Goal: Task Accomplishment & Management: Complete application form

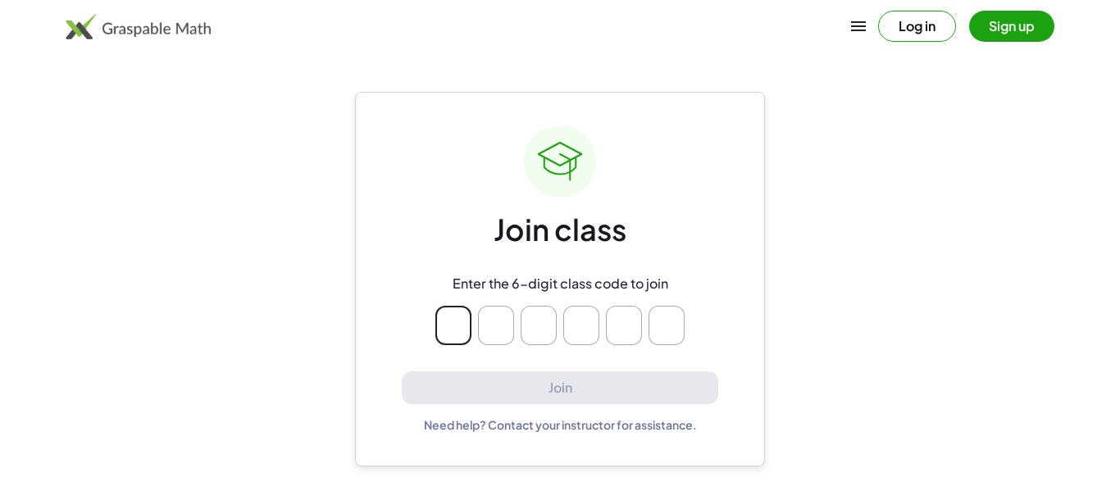
type input "*"
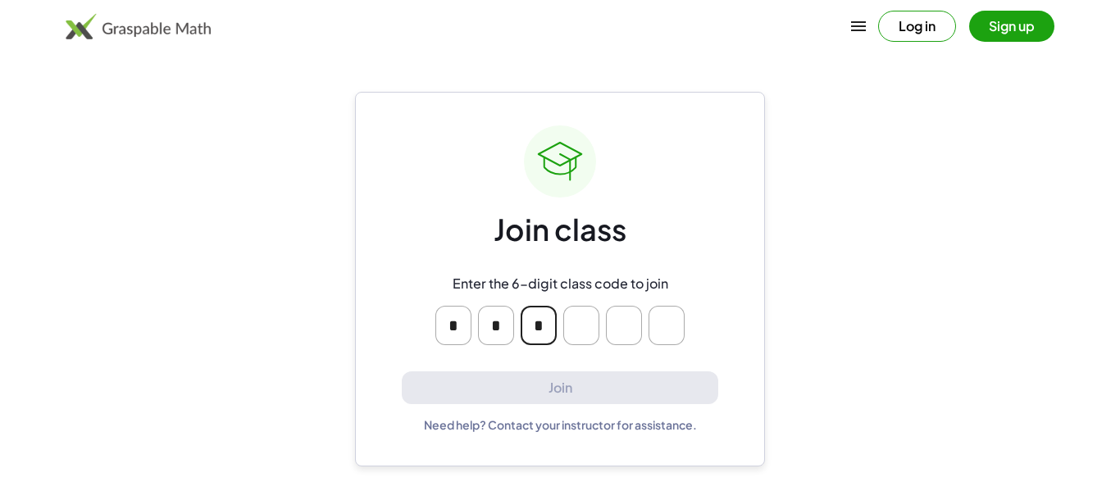
type input "*"
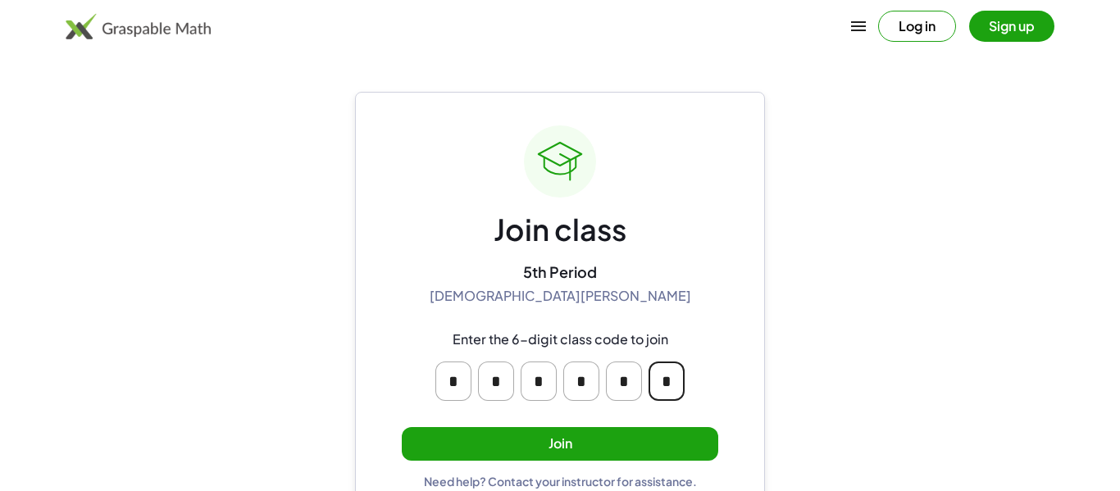
type input "*"
click at [537, 442] on button "Join" at bounding box center [560, 444] width 316 height 34
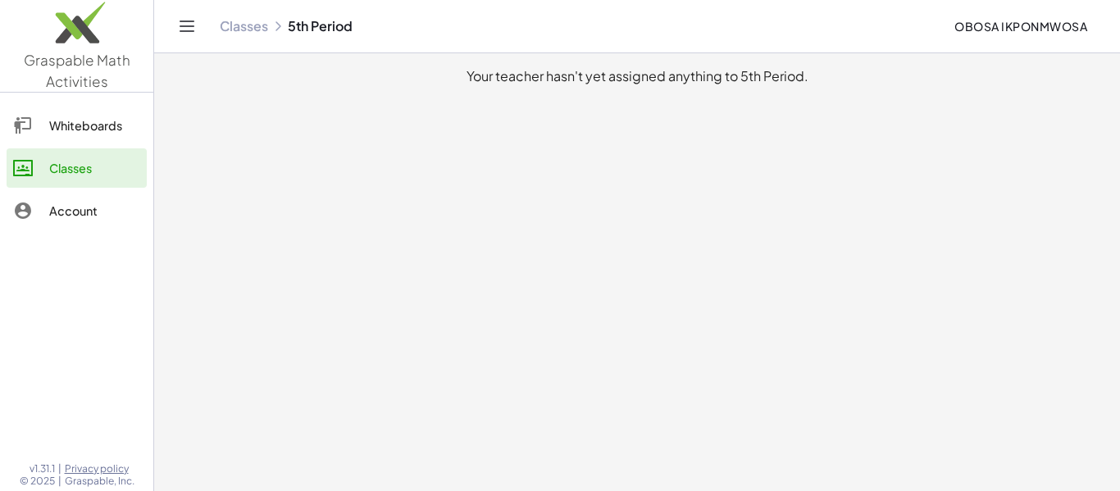
click at [113, 132] on div "Whiteboards" at bounding box center [94, 126] width 91 height 20
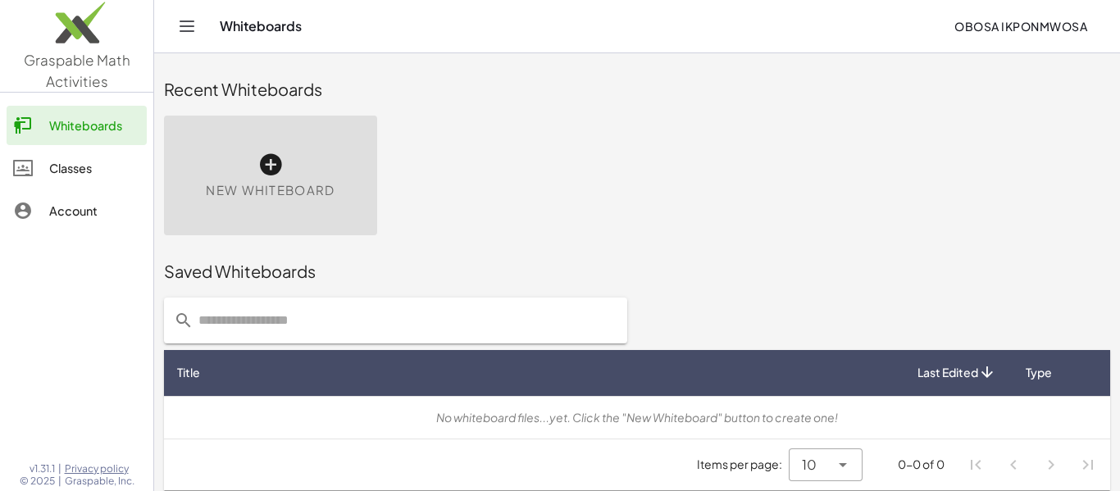
click at [112, 157] on link "Classes" at bounding box center [77, 167] width 140 height 39
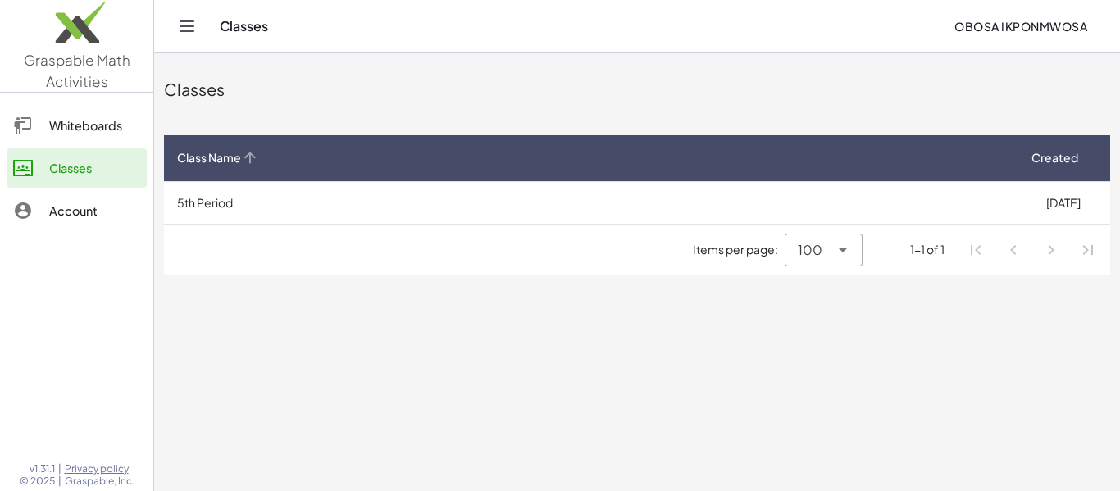
drag, startPoint x: 610, startPoint y: 166, endPoint x: 608, endPoint y: 125, distance: 40.2
click at [608, 125] on div "Classes Class Name Created 5th Period [DATE] Items per page: 100 *** 1-1 of 1" at bounding box center [637, 169] width 966 height 232
